Goal: Task Accomplishment & Management: Use online tool/utility

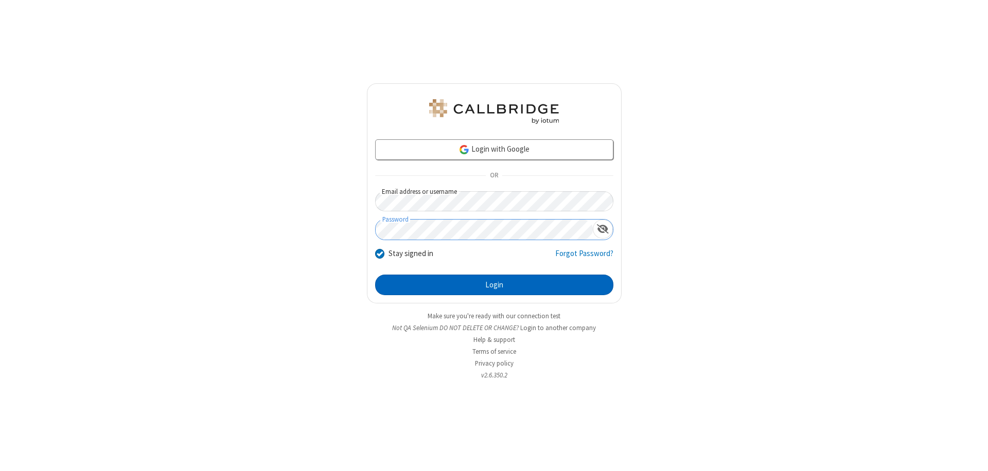
click at [494, 285] on button "Login" at bounding box center [494, 285] width 238 height 21
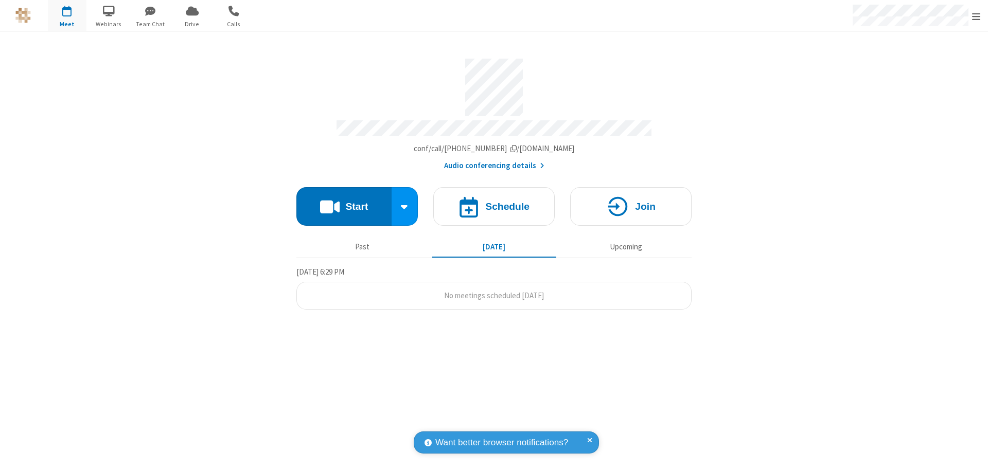
click at [344, 202] on button "Start" at bounding box center [343, 206] width 95 height 39
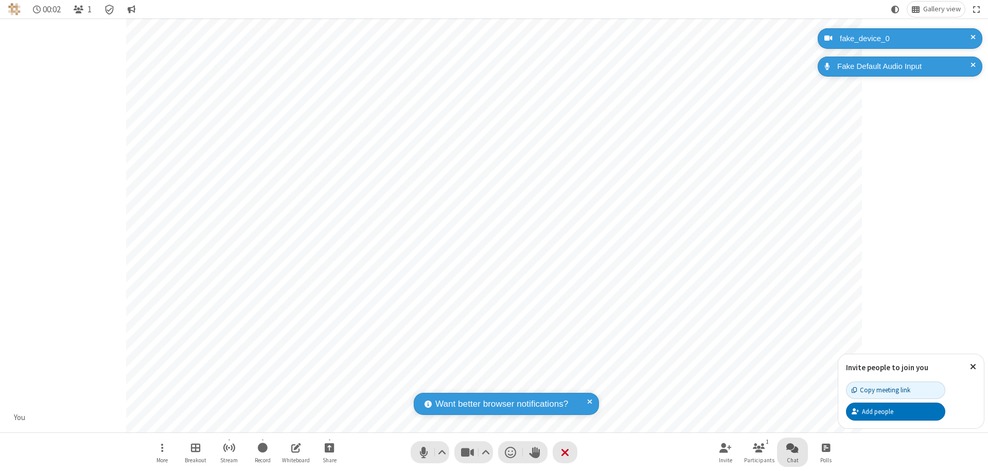
click at [793, 448] on span "Open chat" at bounding box center [792, 448] width 12 height 13
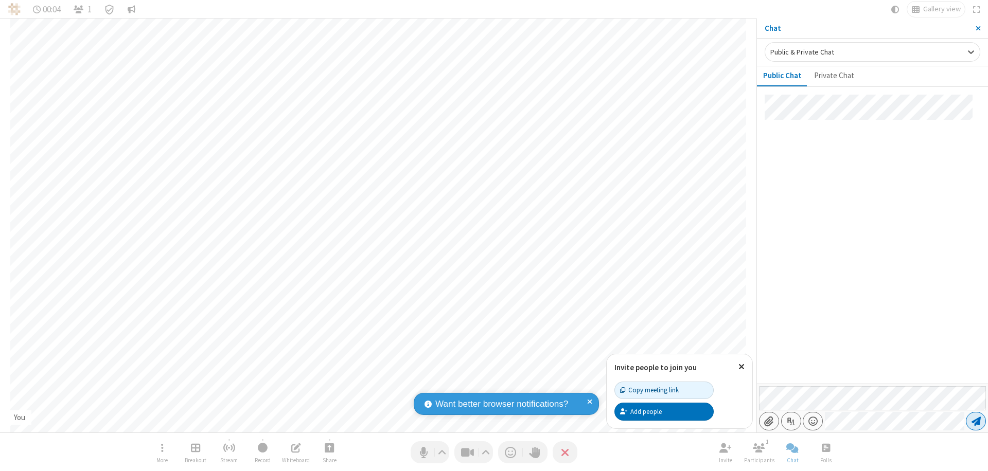
click at [976, 422] on span "Send message" at bounding box center [976, 421] width 9 height 10
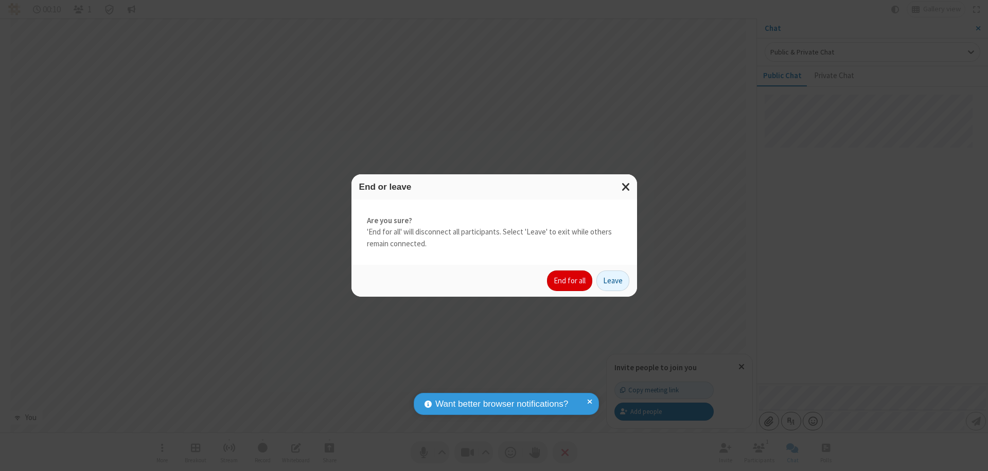
click at [570, 281] on button "End for all" at bounding box center [569, 281] width 45 height 21
